Goal: Check status: Check status

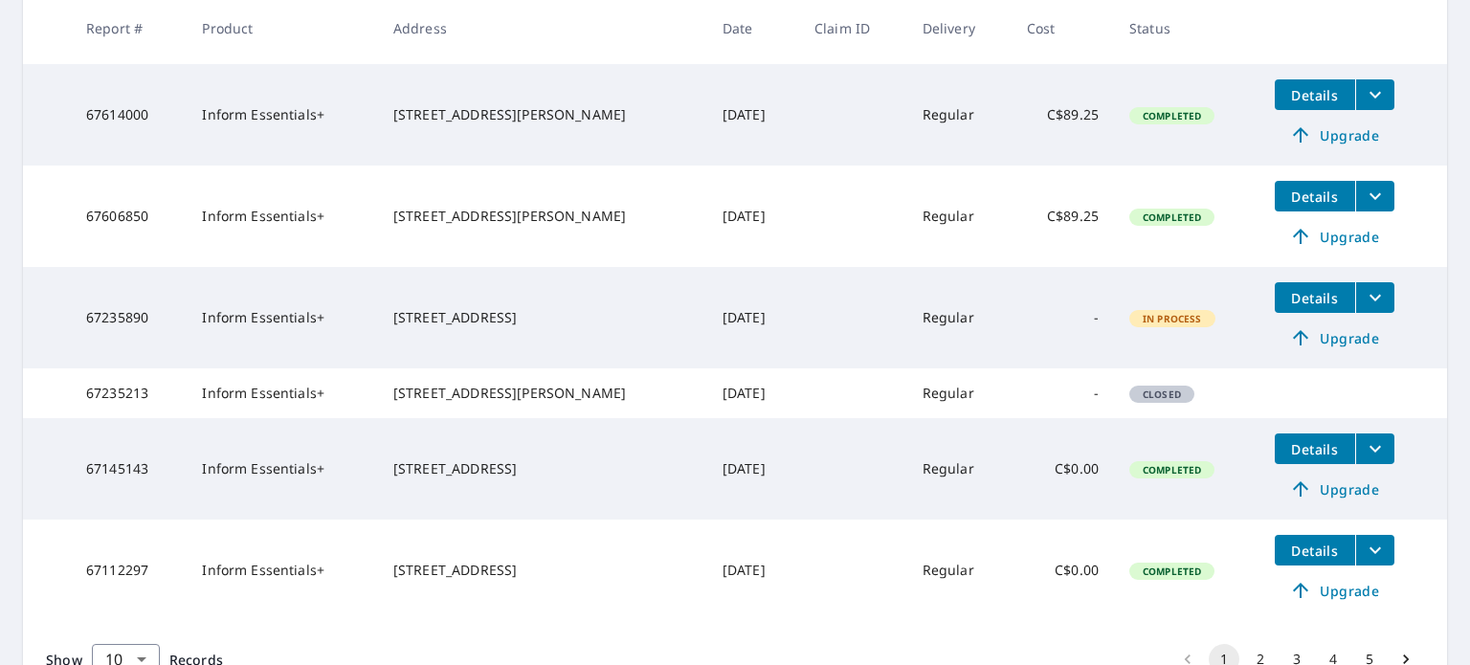
scroll to position [670, 0]
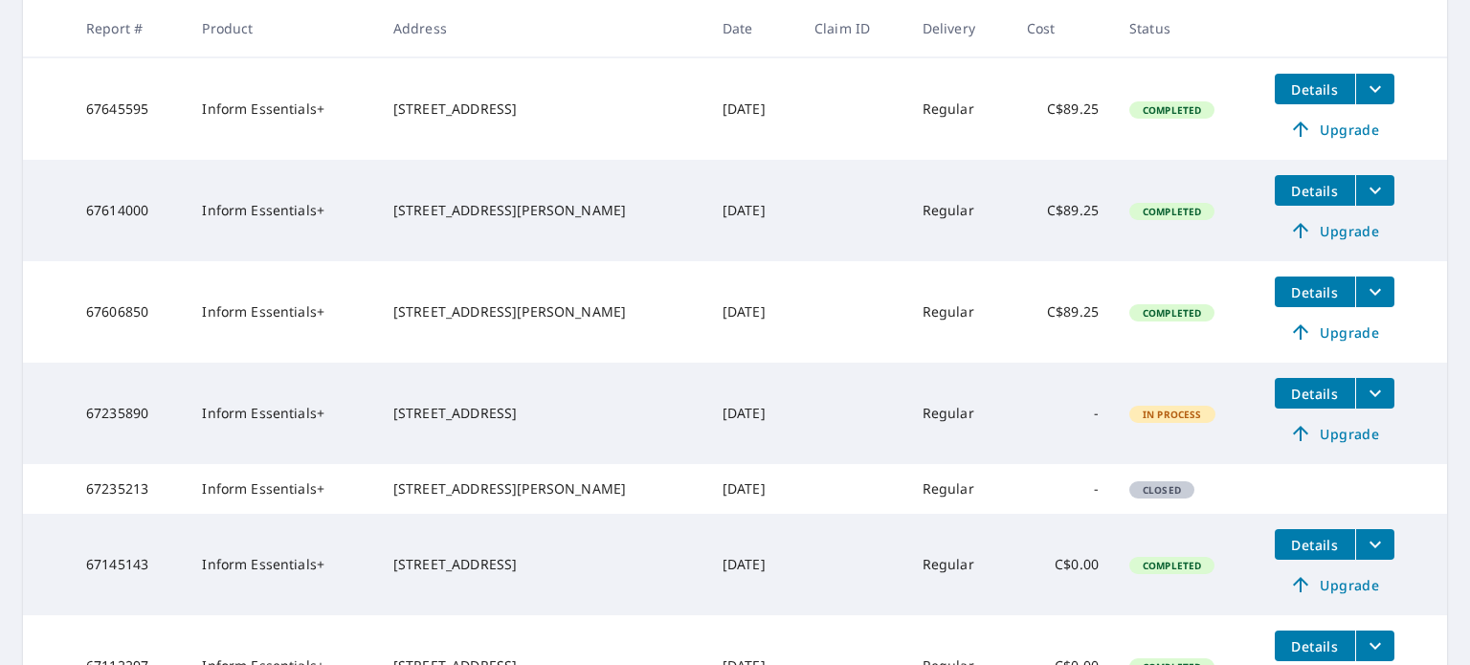
drag, startPoint x: 569, startPoint y: 416, endPoint x: 374, endPoint y: 420, distance: 195.3
click at [374, 420] on tr "67235890 Inform Essentials+ [STREET_ADDRESS] [DATE] Regular - In Process Detail…" at bounding box center [735, 413] width 1424 height 101
click at [544, 322] on div "[STREET_ADDRESS][PERSON_NAME]" at bounding box center [542, 311] width 299 height 19
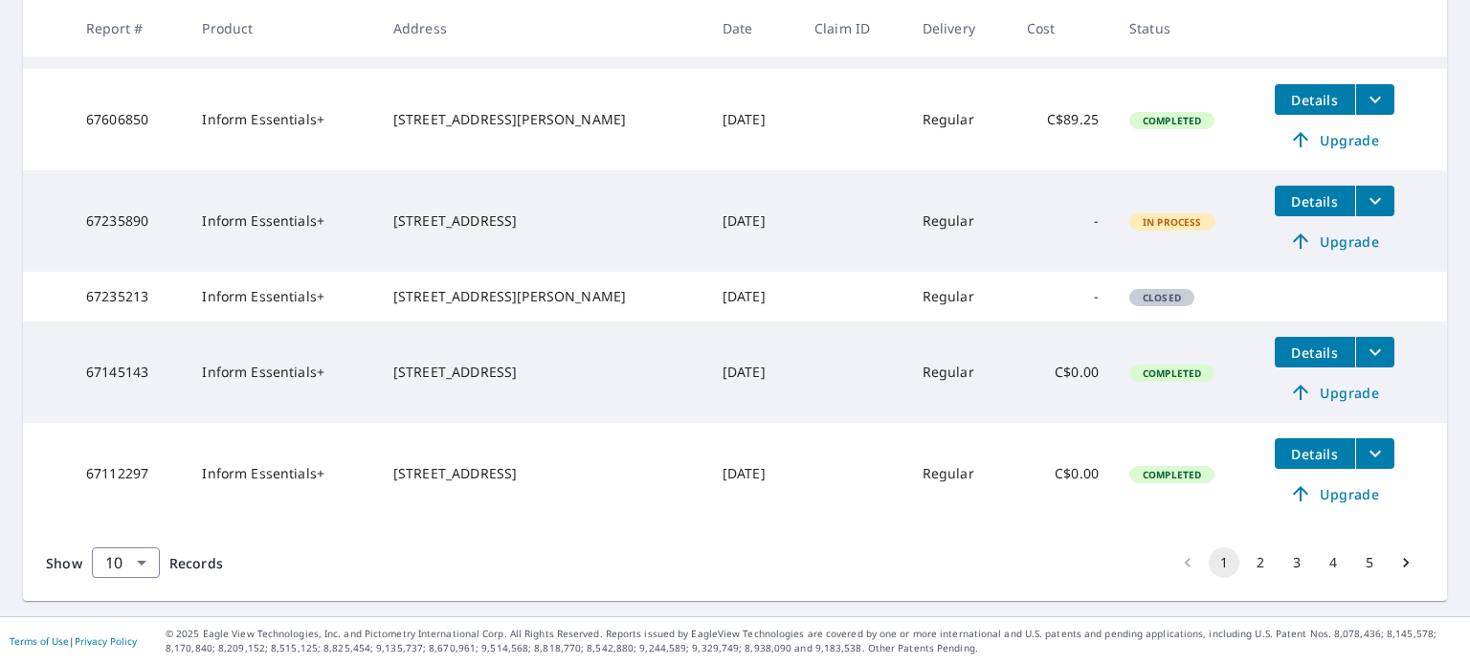
scroll to position [880, 0]
click at [1245, 570] on button "2" at bounding box center [1260, 562] width 31 height 31
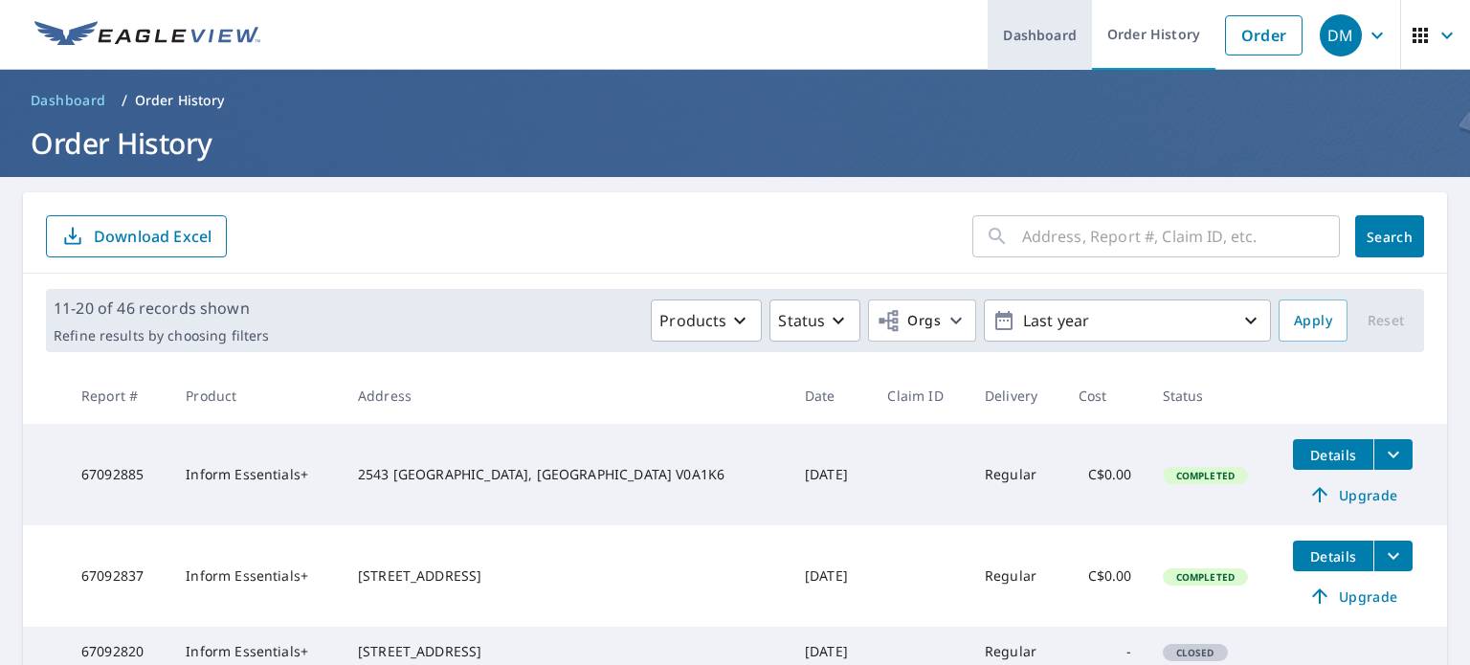
click at [1007, 27] on link "Dashboard" at bounding box center [1040, 35] width 104 height 70
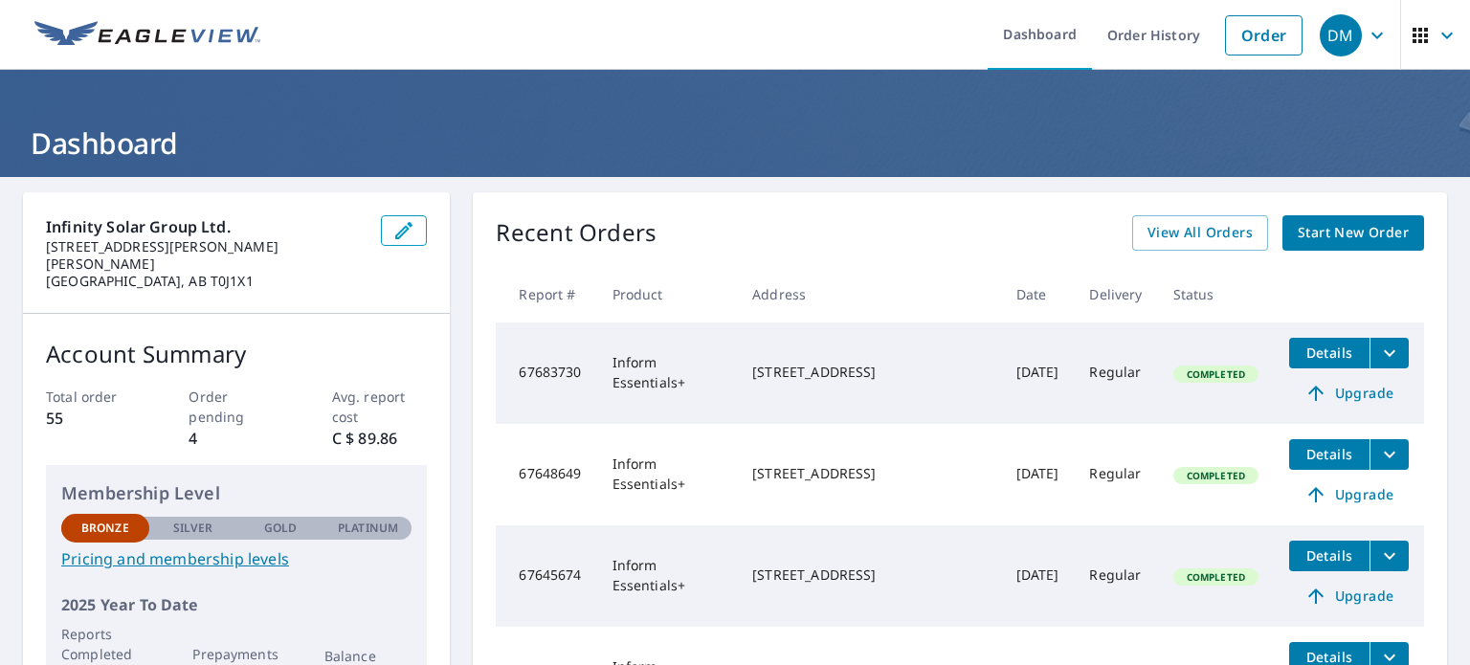
click at [1415, 41] on icon "button" at bounding box center [1420, 35] width 23 height 23
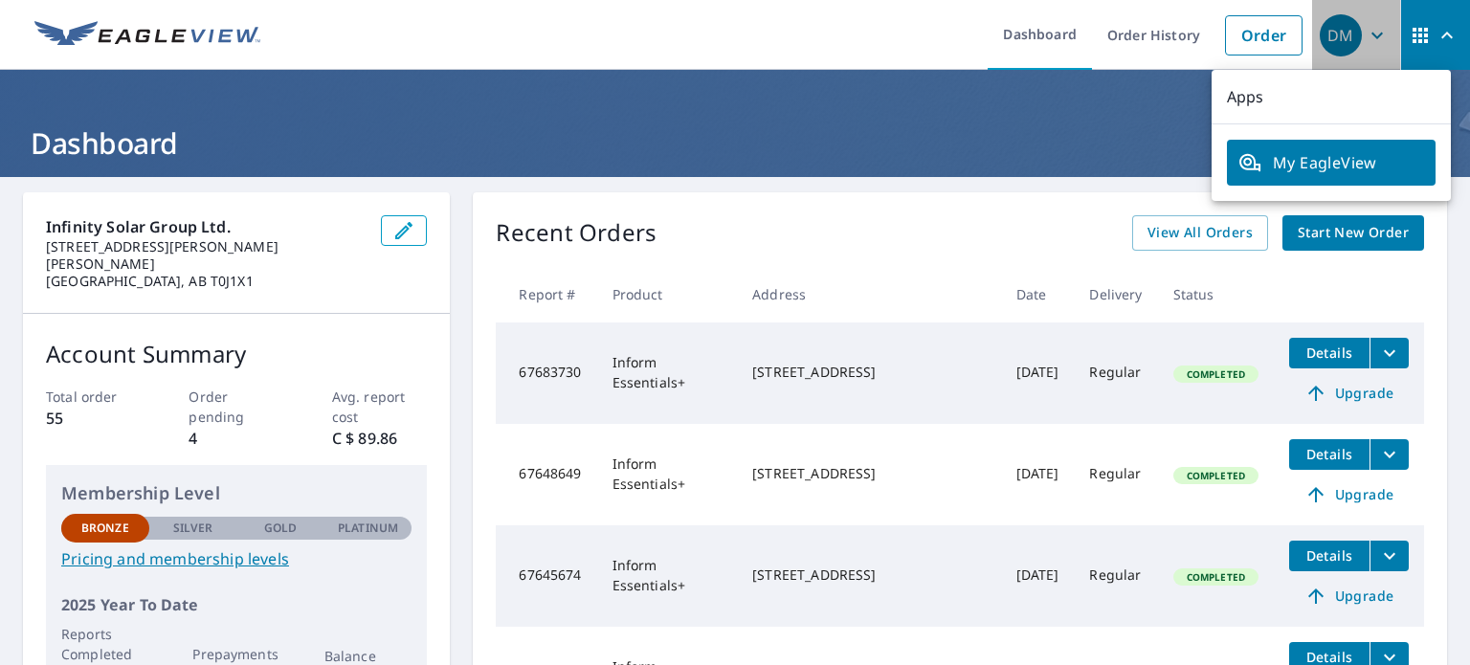
click at [1366, 36] on icon "button" at bounding box center [1377, 35] width 23 height 23
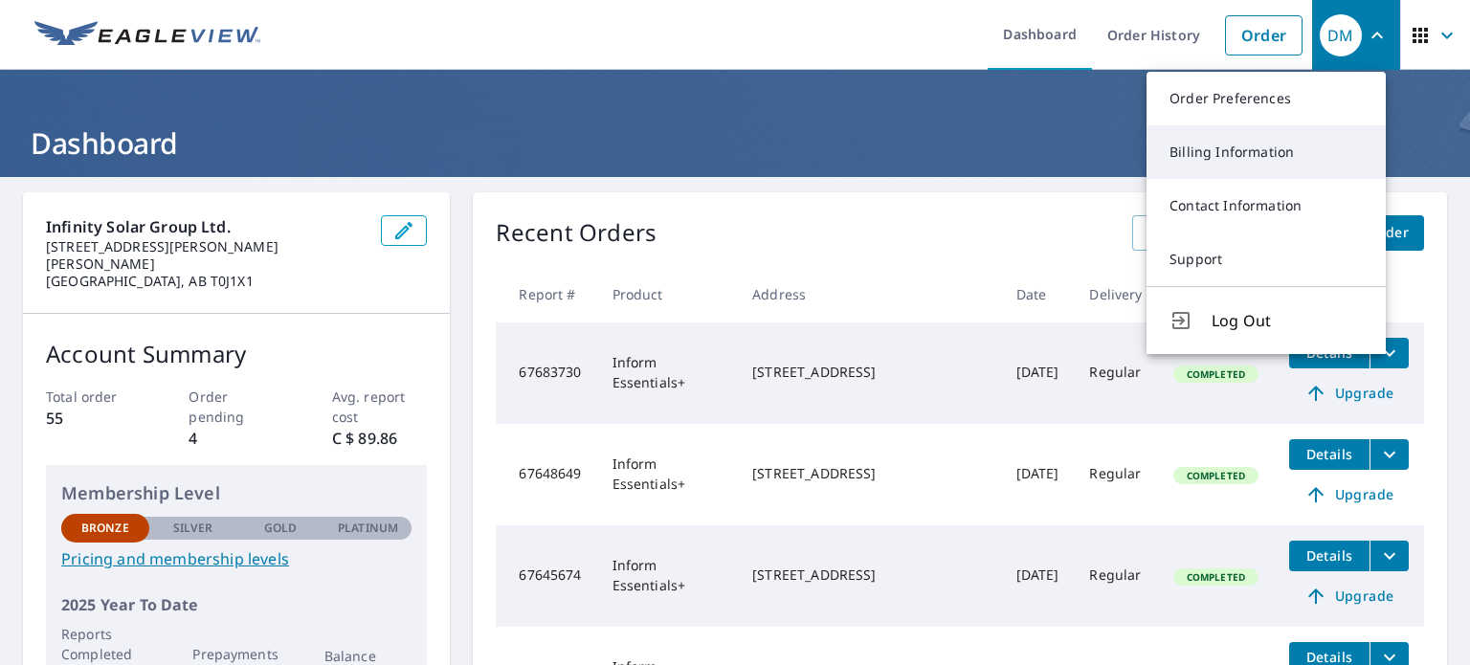
click at [1218, 142] on link "Billing Information" at bounding box center [1265, 152] width 239 height 54
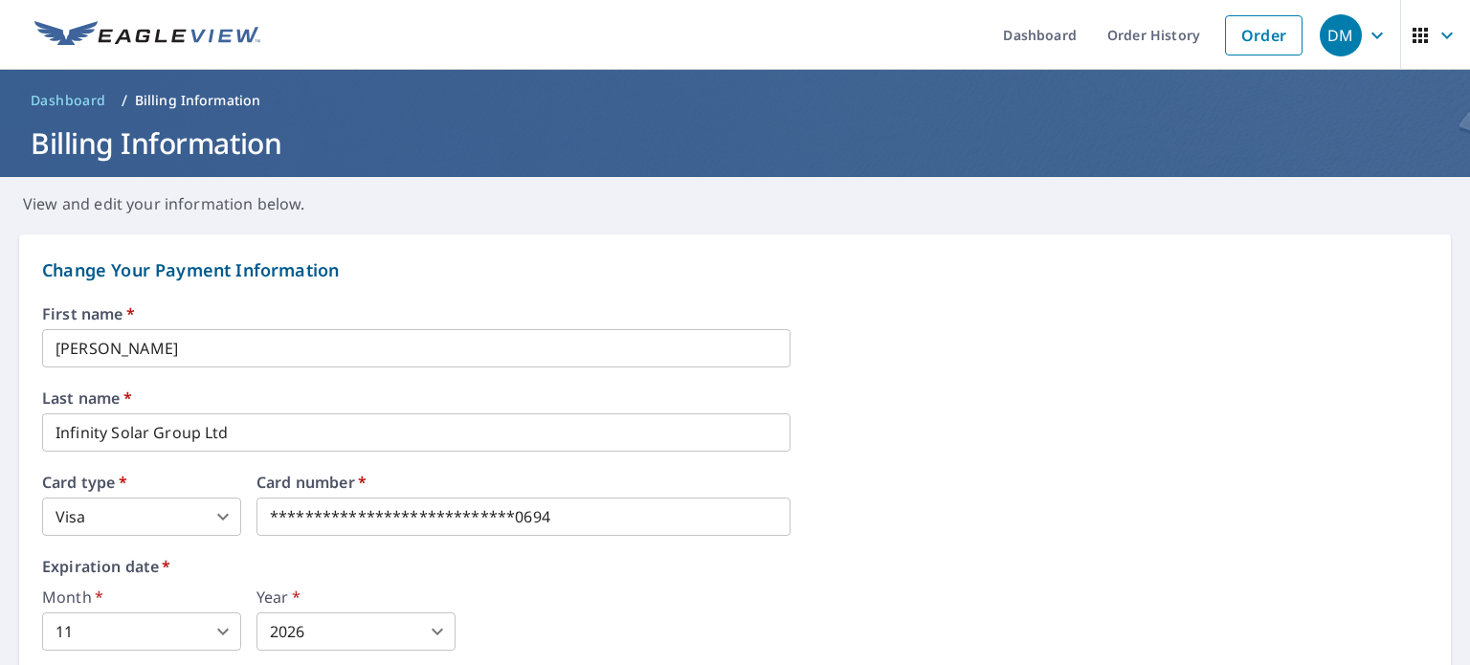
click at [1414, 26] on icon "button" at bounding box center [1420, 35] width 23 height 23
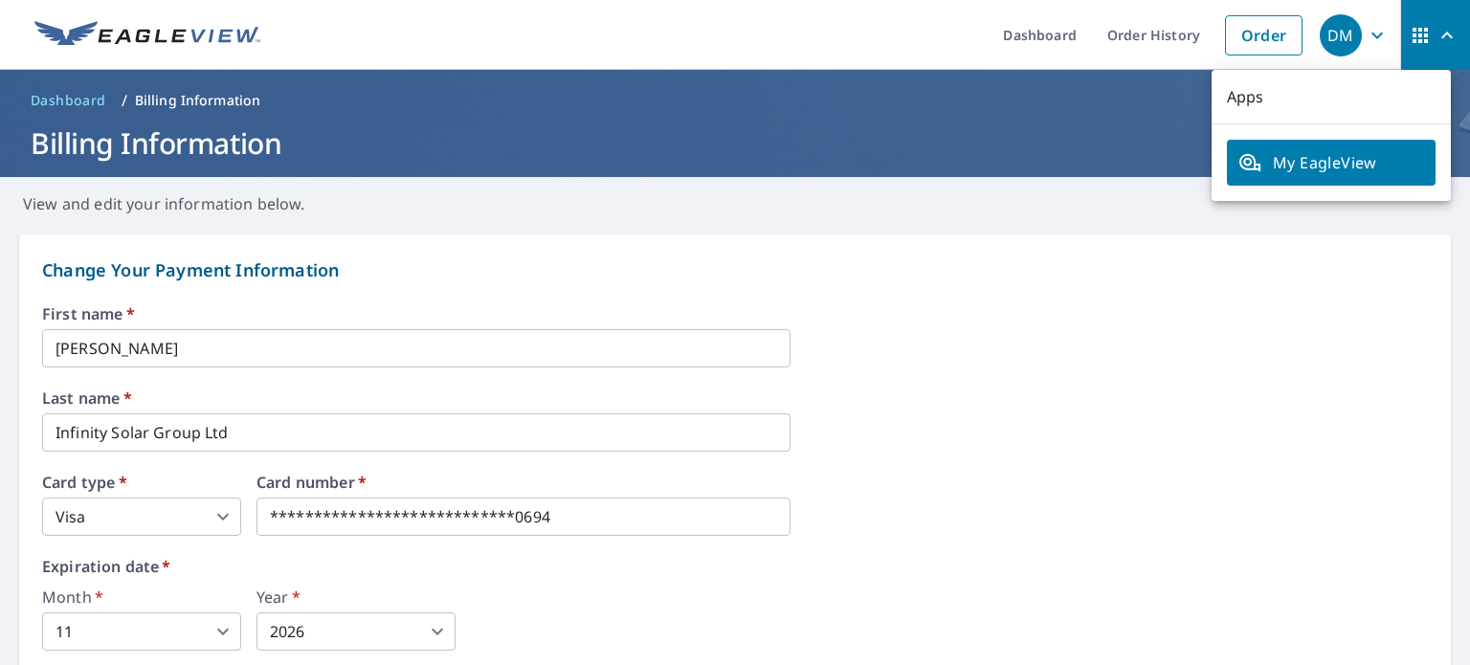
click at [1291, 156] on span "My EagleView" at bounding box center [1331, 162] width 186 height 23
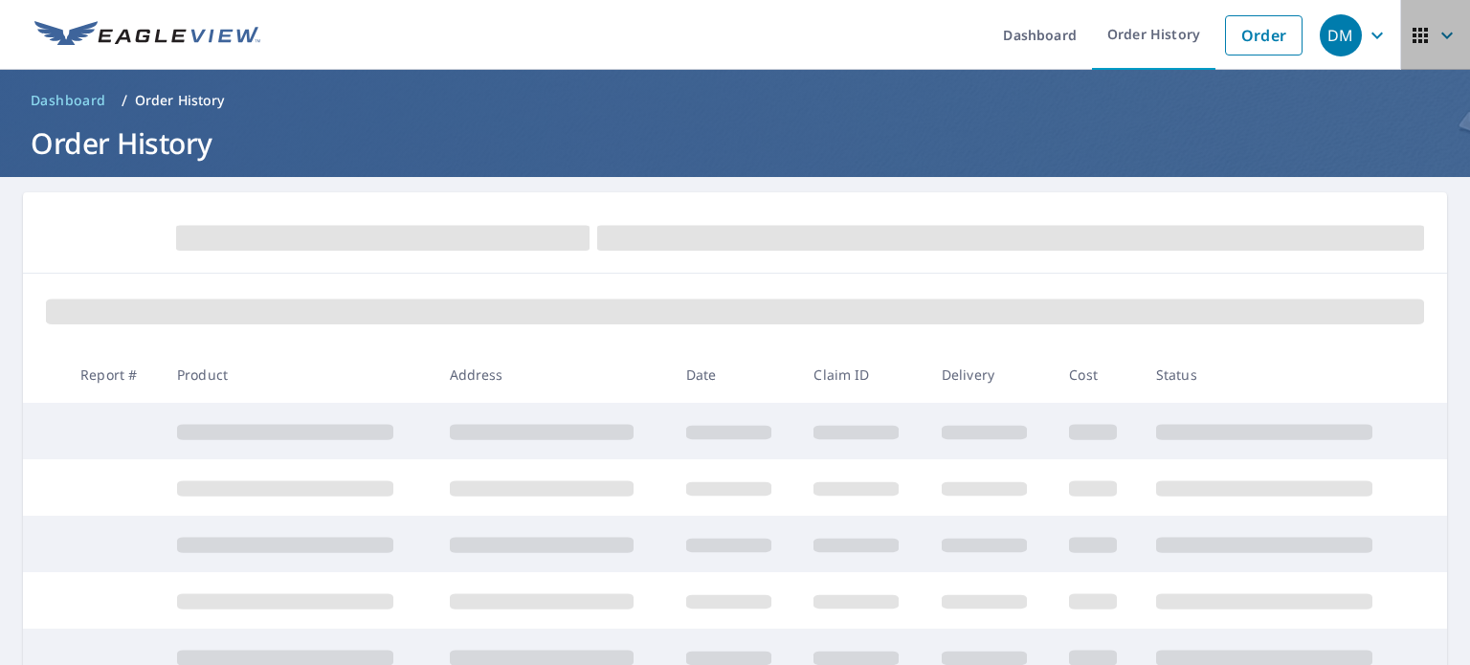
click at [1419, 29] on span "button" at bounding box center [1436, 35] width 54 height 46
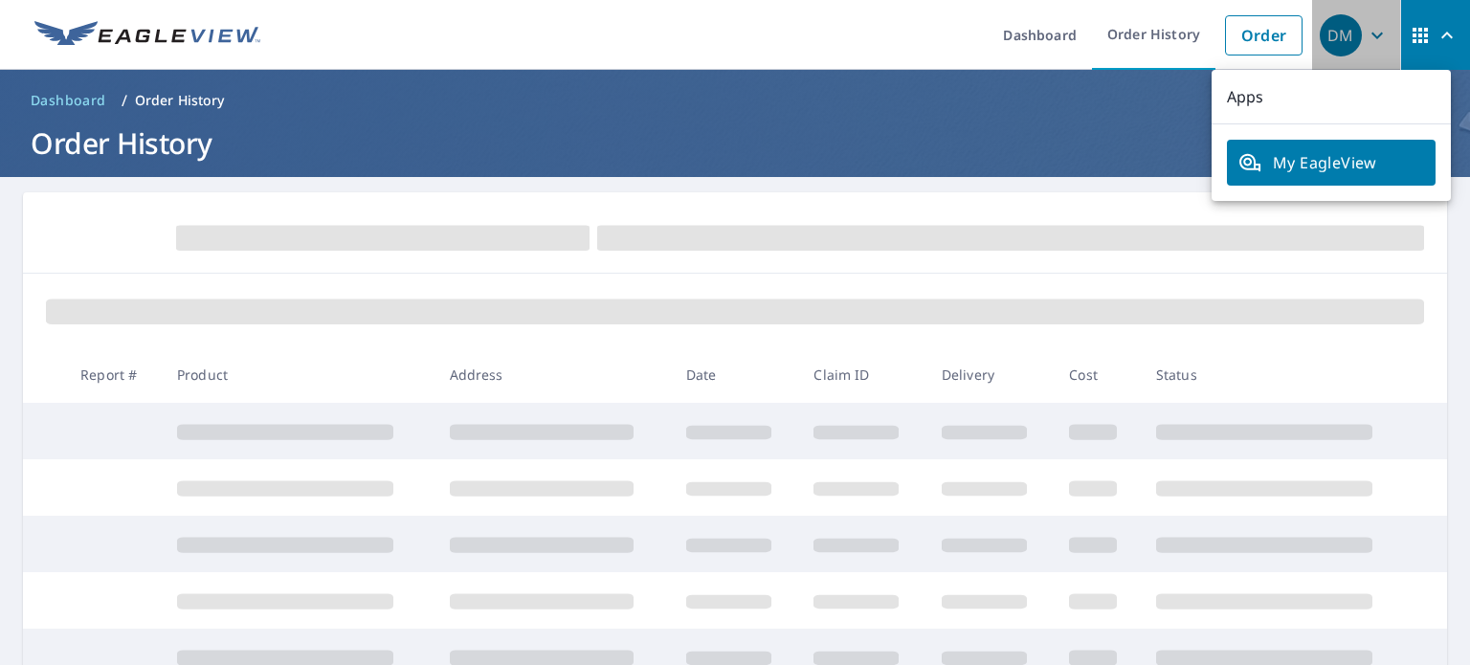
click at [1348, 26] on span "DM" at bounding box center [1356, 35] width 73 height 46
